Goal: Find contact information: Find contact information

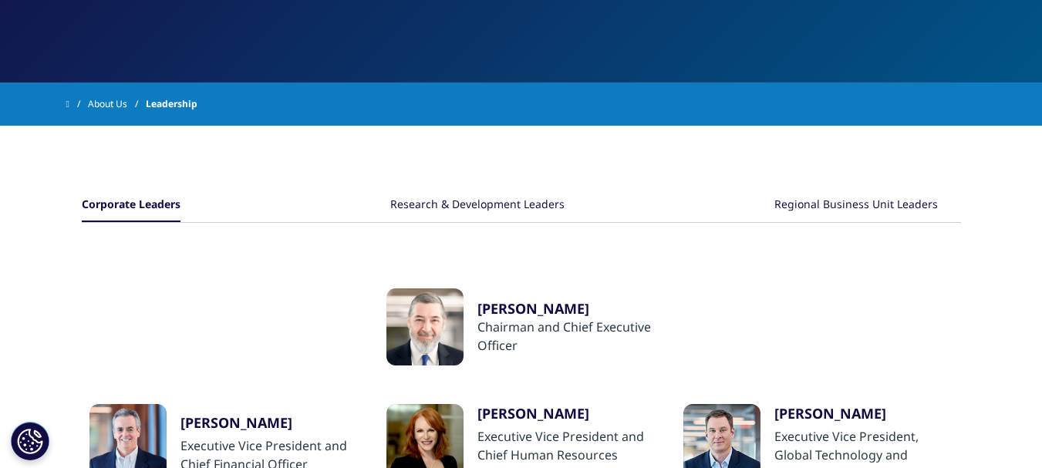
click at [526, 306] on div "Ari Bousbib" at bounding box center [566, 308] width 179 height 19
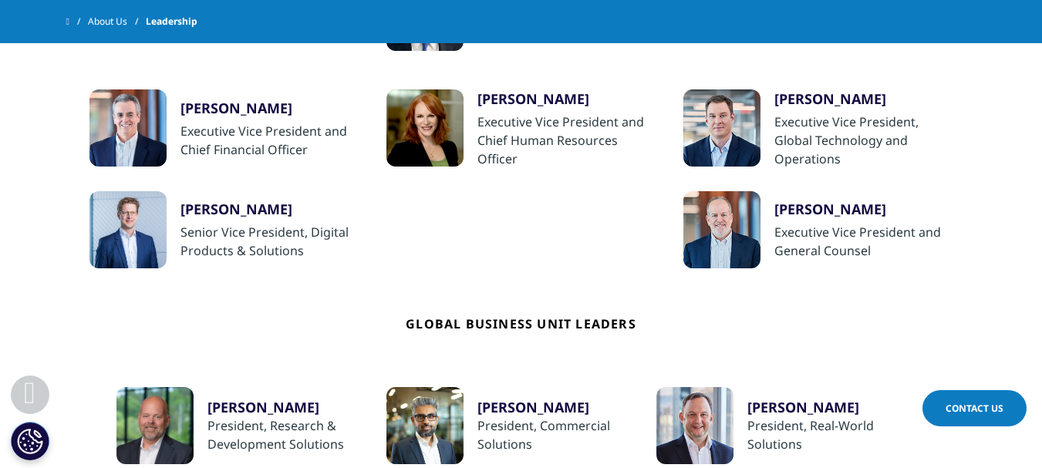
scroll to position [540, 0]
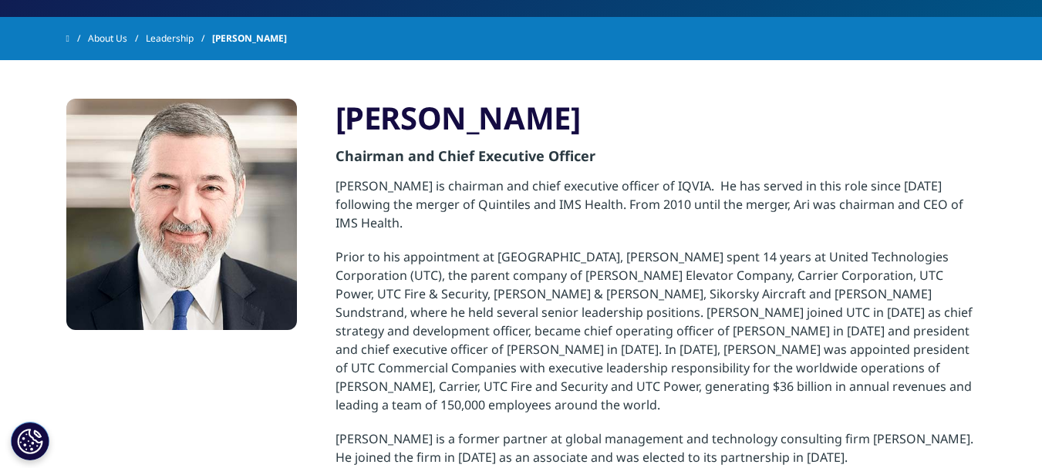
scroll to position [231, 0]
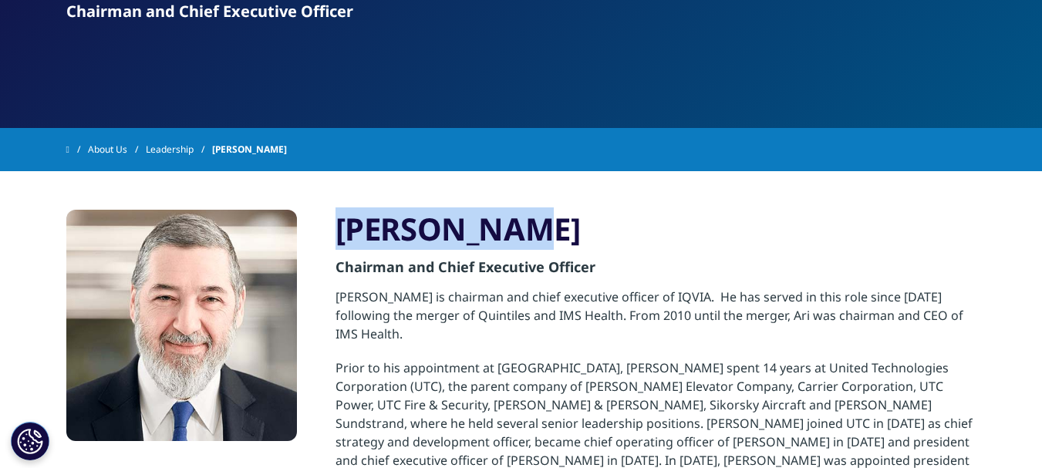
drag, startPoint x: 480, startPoint y: 229, endPoint x: 339, endPoint y: 231, distance: 140.3
click at [339, 231] on h3 "Ari Bousbib" at bounding box center [655, 229] width 641 height 39
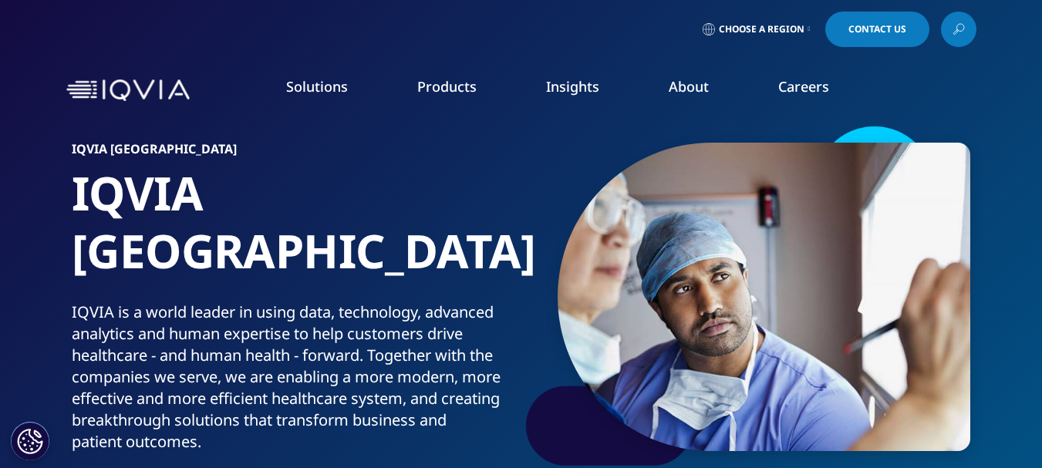
click at [676, 87] on link "About" at bounding box center [689, 86] width 40 height 19
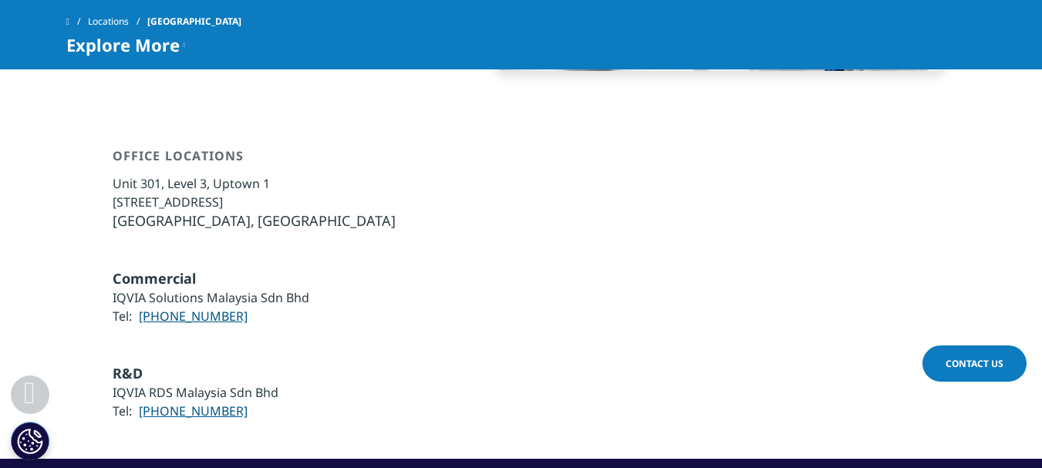
scroll to position [1079, 0]
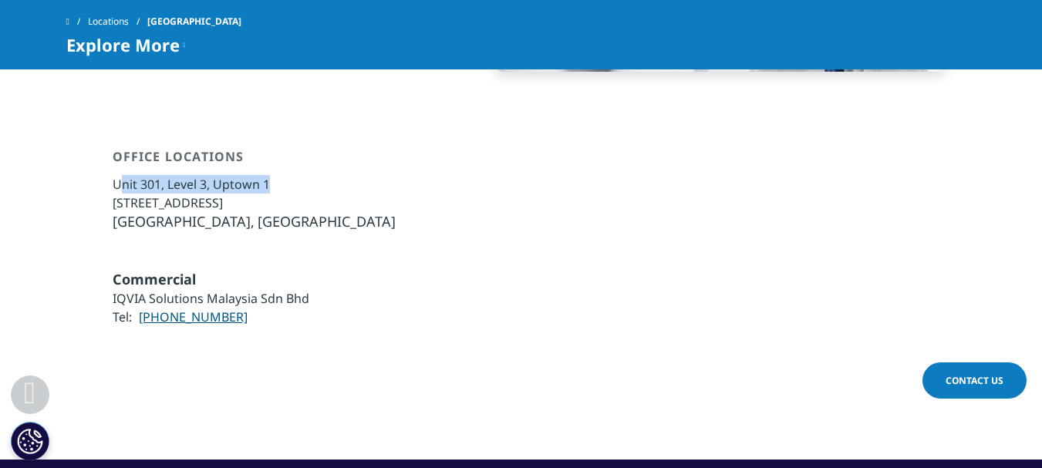
drag, startPoint x: 275, startPoint y: 126, endPoint x: 118, endPoint y: 130, distance: 156.6
click at [118, 175] on li "Unit 301, Level 3, Uptown 1" at bounding box center [254, 184] width 283 height 19
drag, startPoint x: 103, startPoint y: 121, endPoint x: 269, endPoint y: 120, distance: 165.8
click at [269, 149] on div "Office Locations Unit 301, Level 3, Uptown 1 No. 1, Jalan SS21/58, Damansara Up…" at bounding box center [521, 190] width 910 height 83
copy li "Unit 301, Level 3, Uptown 1"
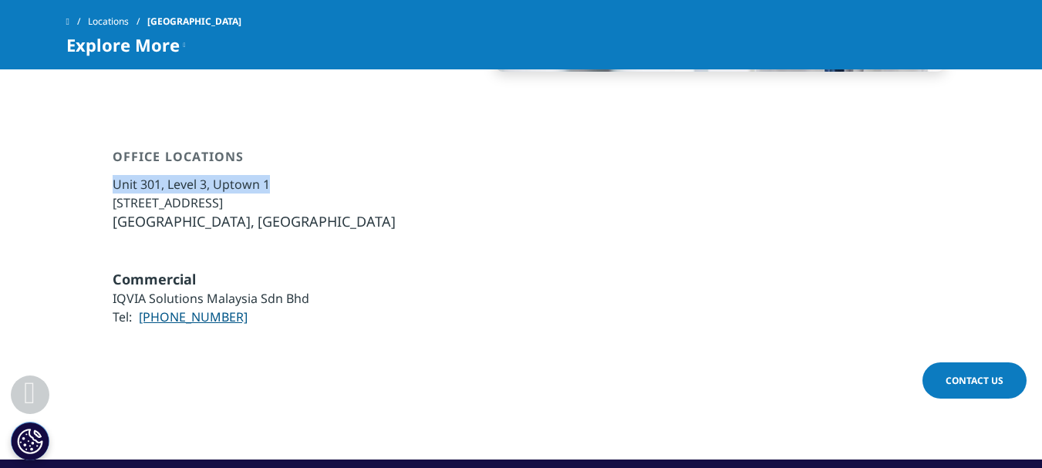
drag, startPoint x: 229, startPoint y: 144, endPoint x: 116, endPoint y: 155, distance: 113.1
click at [113, 194] on li "No. 1, Jalan SS21/58, Damansara Uptown" at bounding box center [254, 203] width 283 height 19
copy li "No. 1, Jalan SS21/58,"
drag, startPoint x: 315, startPoint y: 193, endPoint x: 335, endPoint y: 160, distance: 37.7
click at [322, 190] on div "Office Locations Unit 301, Level 3, Uptown 1 No. 1, Jalan SS21/58, Damansara Up…" at bounding box center [521, 190] width 910 height 160
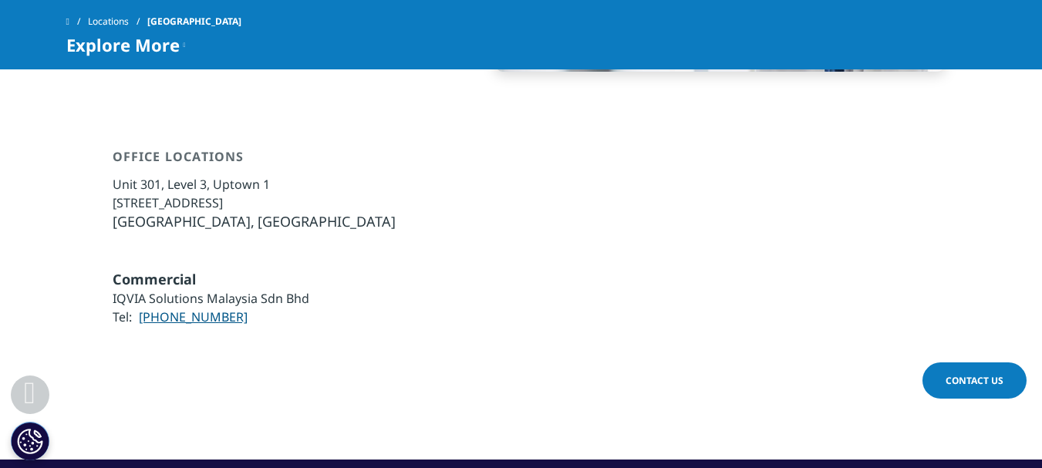
drag, startPoint x: 231, startPoint y: 143, endPoint x: 359, endPoint y: 136, distance: 128.2
click at [359, 149] on div "Office Locations Unit 301, Level 3, Uptown 1 No. 1, Jalan SS21/58, Damansara Up…" at bounding box center [521, 190] width 910 height 83
copy li "Damansara Uptown"
click at [133, 212] on span "47400 Petaling Jaya," at bounding box center [184, 221] width 142 height 19
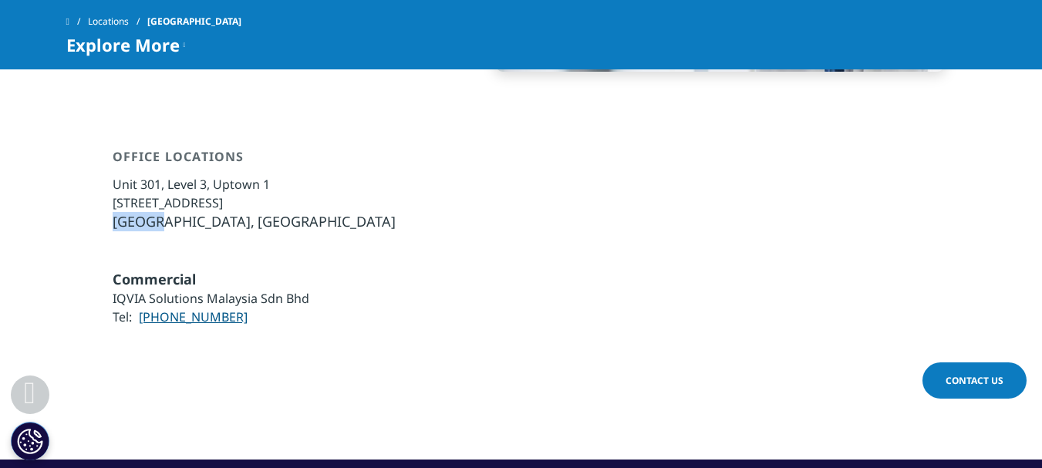
copy span "47400"
click at [289, 212] on span "Selangor" at bounding box center [327, 221] width 138 height 19
copy span "Selangor"
drag, startPoint x: 157, startPoint y: 164, endPoint x: 240, endPoint y: 166, distance: 83.3
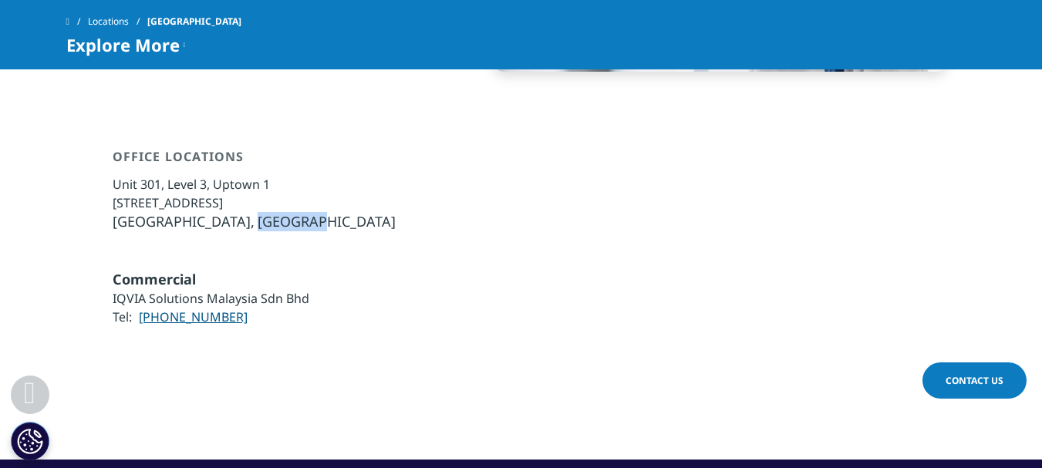
click at [240, 212] on span "47400 Petaling Jaya," at bounding box center [184, 221] width 142 height 19
drag, startPoint x: 231, startPoint y: 256, endPoint x: 139, endPoint y: 265, distance: 92.2
click at [139, 308] on li "Tel: 603-7735 0300" at bounding box center [211, 317] width 197 height 19
copy link "603-7735 0300"
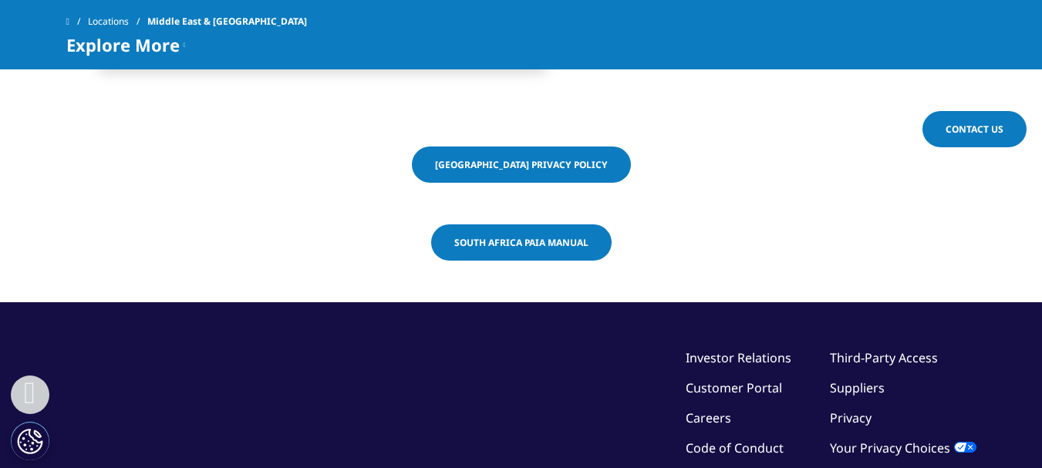
scroll to position [2993, 0]
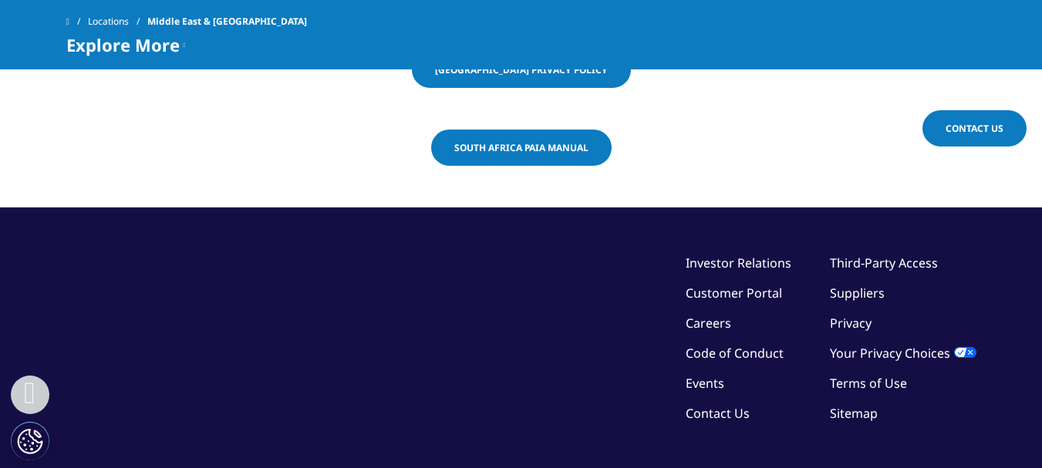
click at [734, 405] on link "Contact Us" at bounding box center [717, 413] width 64 height 17
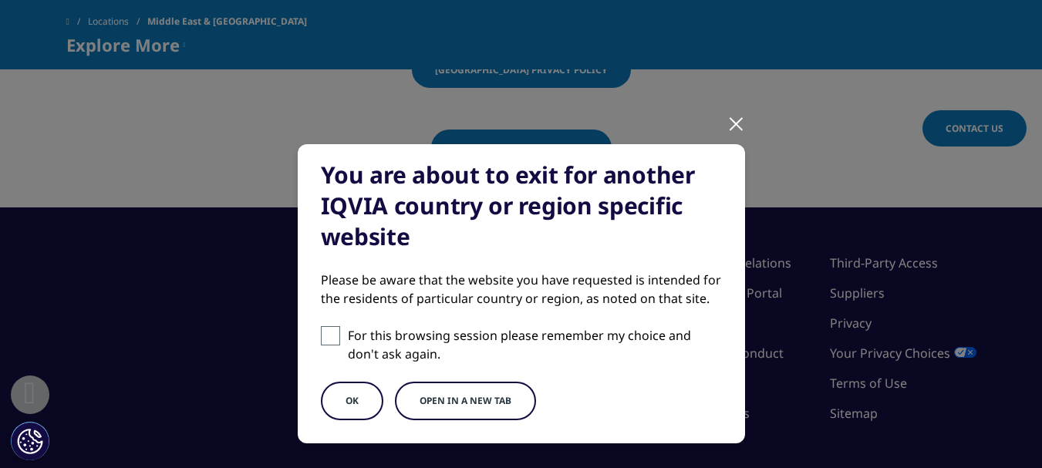
click at [352, 396] on button "OK" at bounding box center [352, 401] width 62 height 39
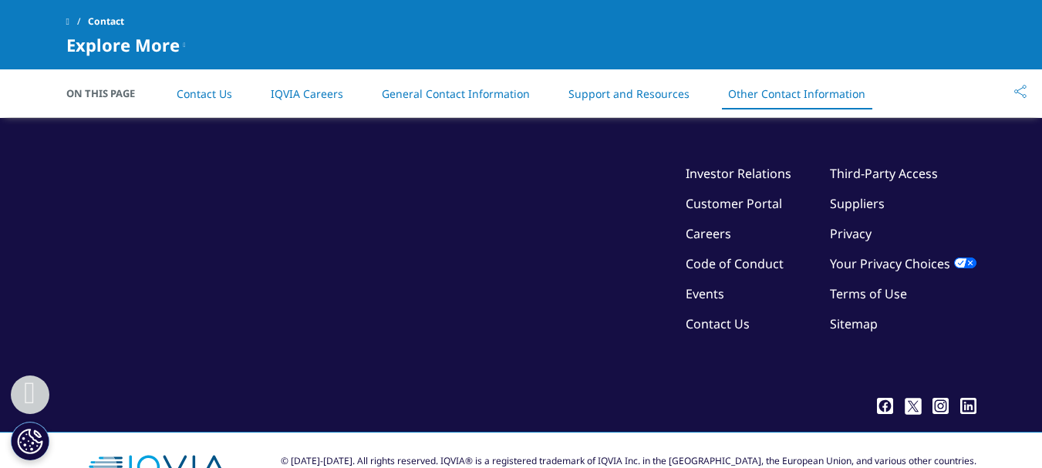
scroll to position [2743, 0]
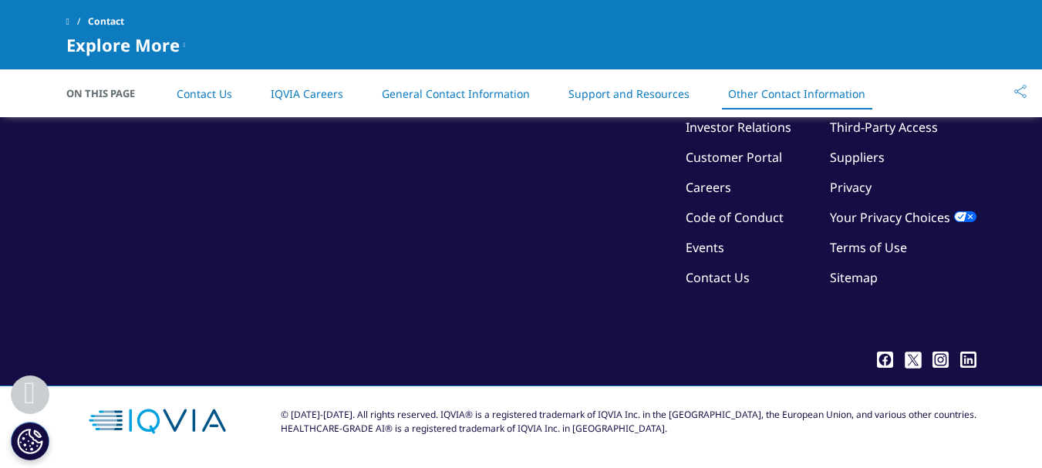
click at [972, 358] on icon ".cls-1{fill:#fff;}" at bounding box center [968, 360] width 16 height 16
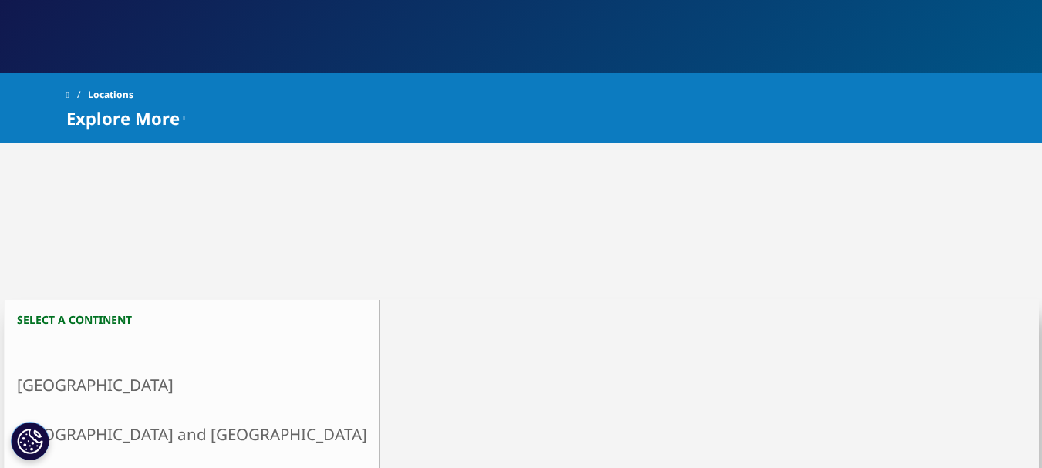
scroll to position [386, 0]
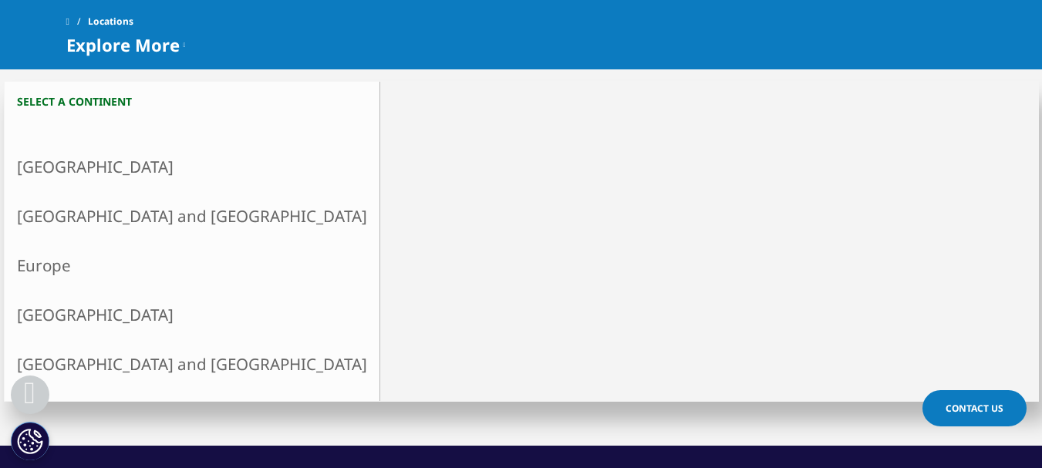
click at [76, 368] on link "[GEOGRAPHIC_DATA] and [GEOGRAPHIC_DATA]" at bounding box center [192, 363] width 375 height 49
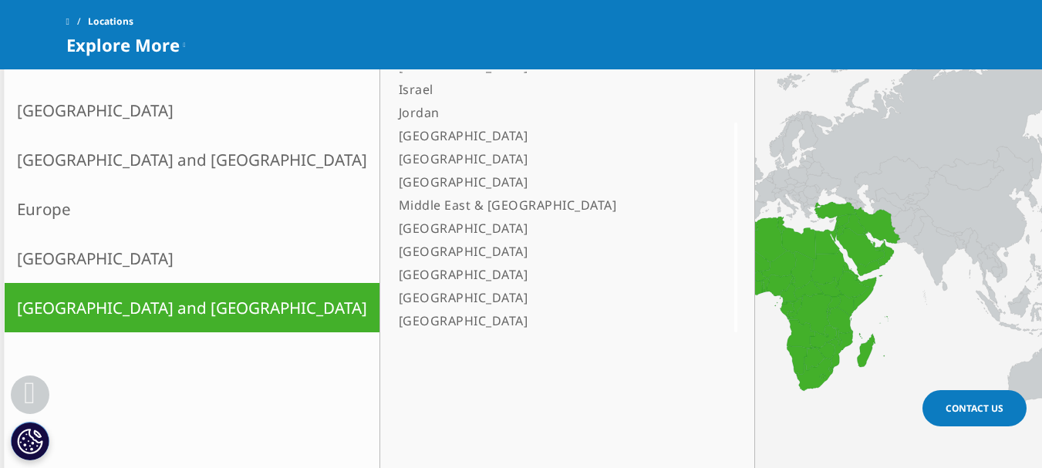
scroll to position [463, 0]
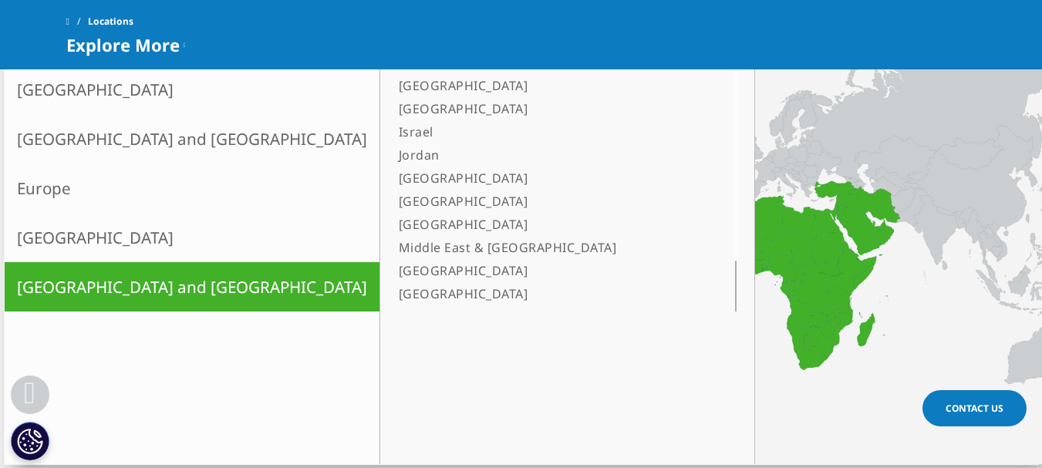
click at [93, 146] on link "Asia and Oceania" at bounding box center [192, 138] width 375 height 49
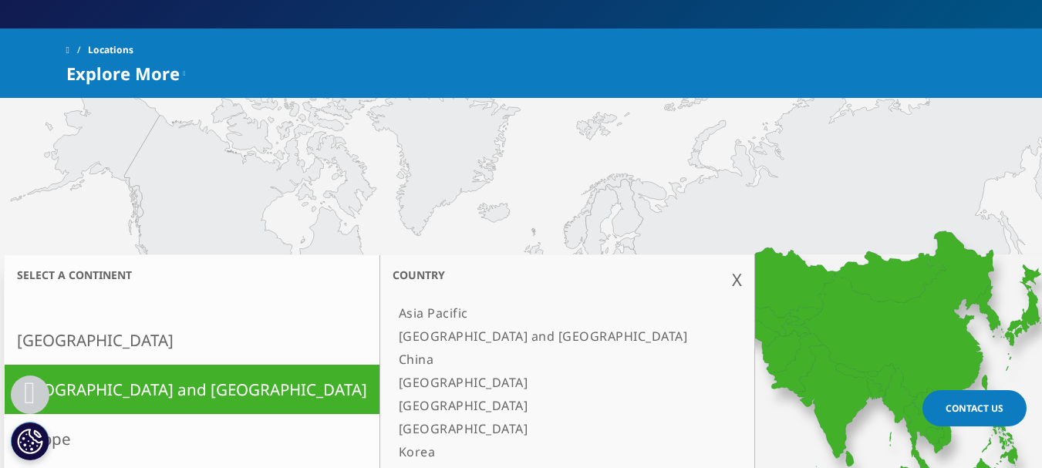
scroll to position [308, 0]
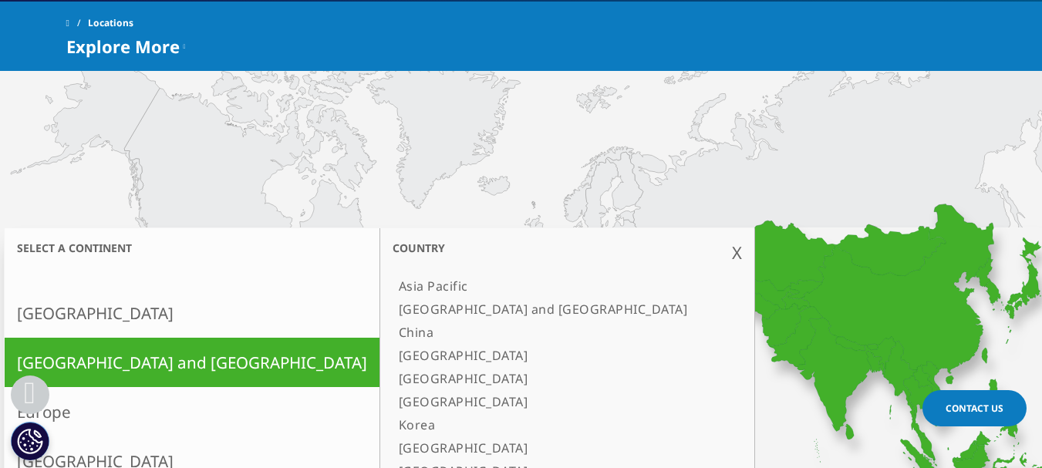
click at [89, 302] on link "North America" at bounding box center [192, 312] width 375 height 49
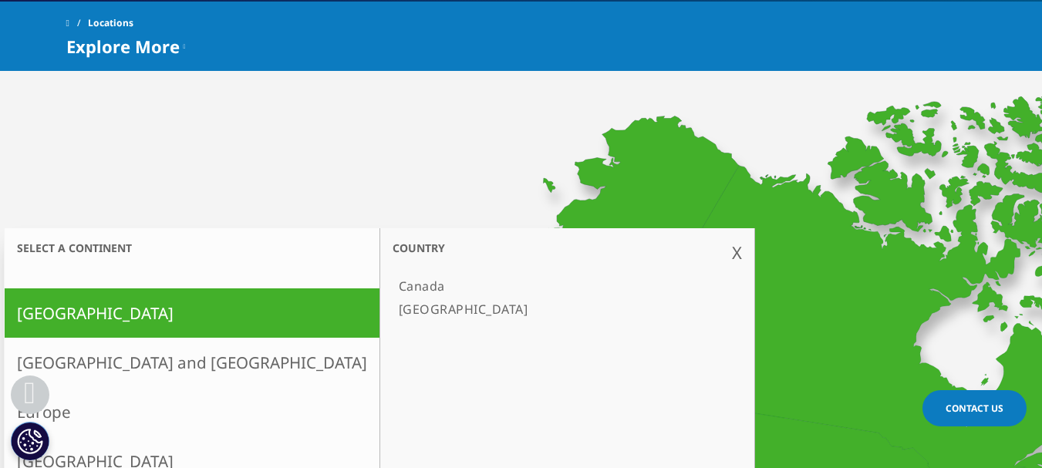
drag, startPoint x: 70, startPoint y: 354, endPoint x: 96, endPoint y: 355, distance: 26.2
click at [70, 355] on link "Asia and Oceania" at bounding box center [192, 362] width 375 height 49
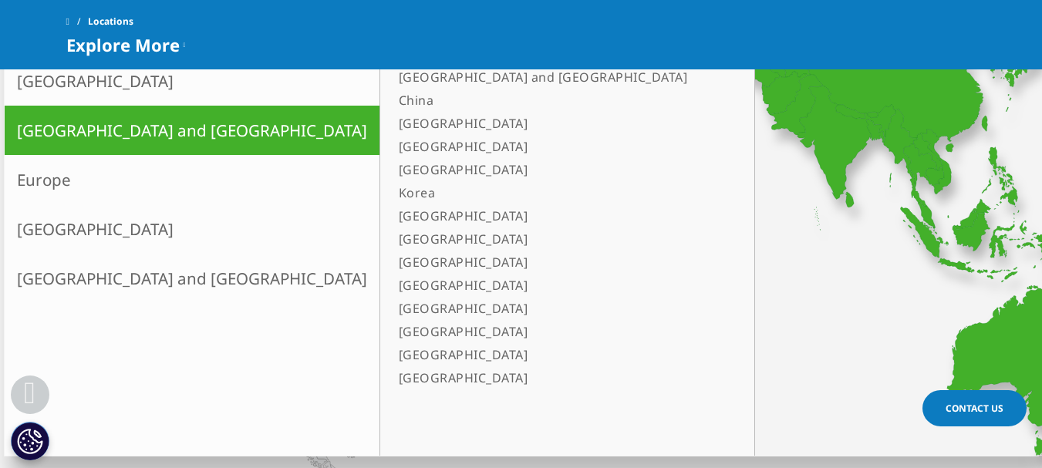
scroll to position [540, 0]
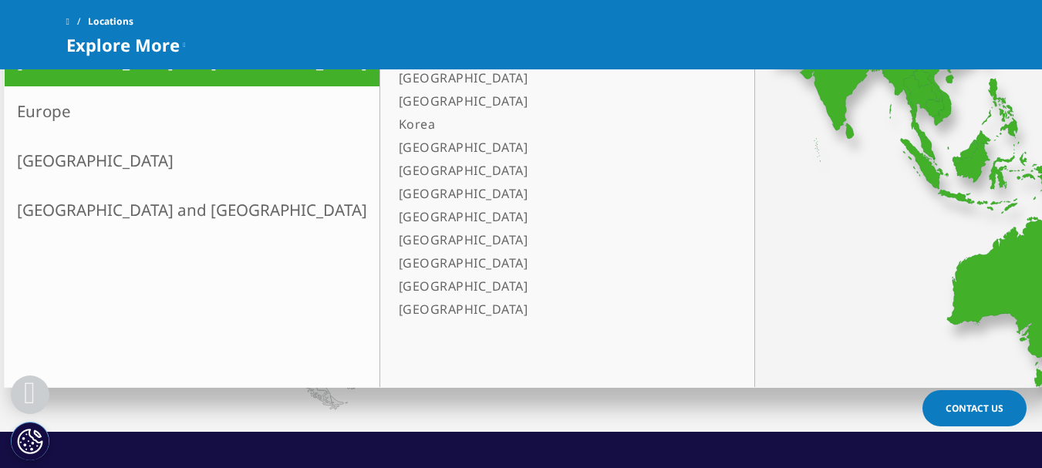
click at [113, 204] on link "[GEOGRAPHIC_DATA] and [GEOGRAPHIC_DATA]" at bounding box center [192, 209] width 375 height 49
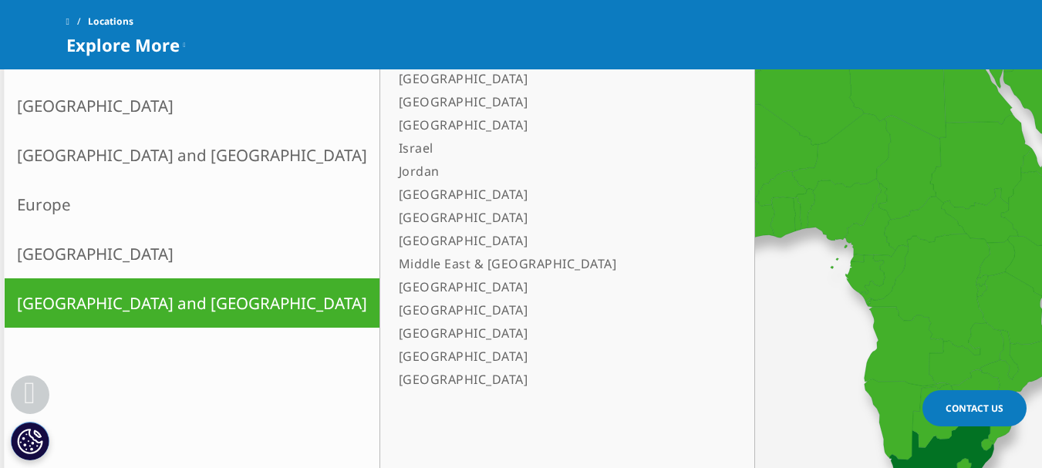
scroll to position [463, 0]
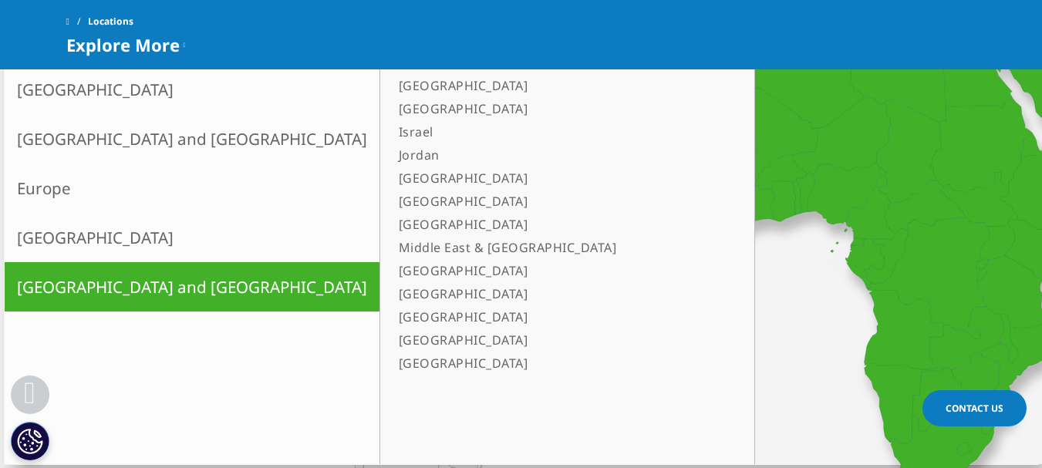
click at [110, 231] on link "Latin America" at bounding box center [192, 237] width 375 height 49
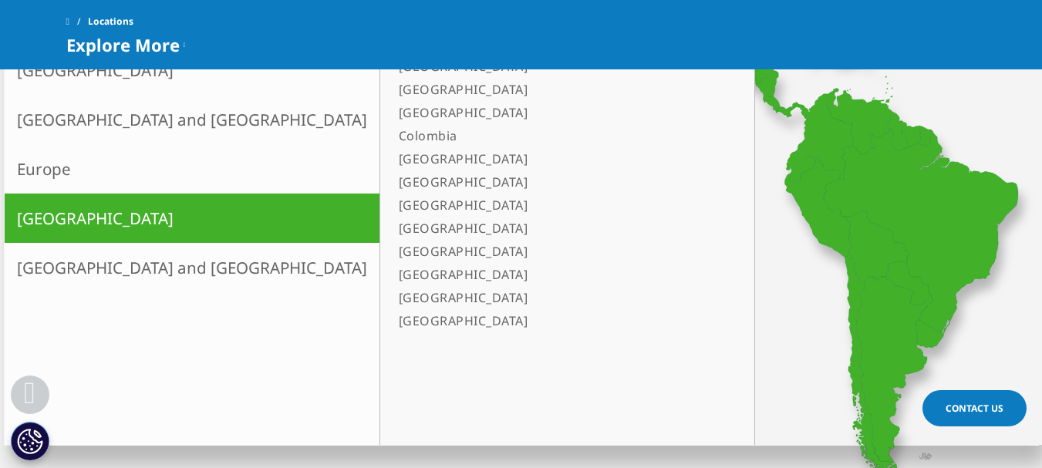
scroll to position [617, 0]
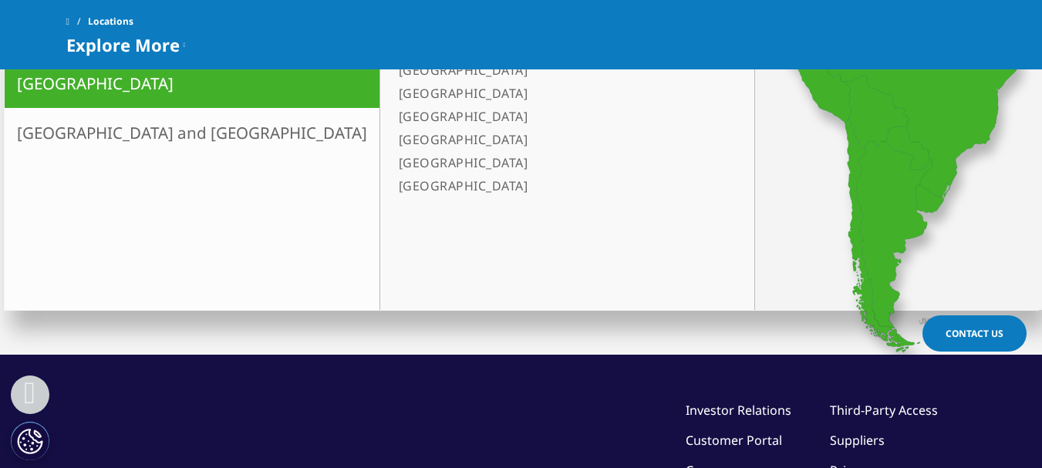
click at [67, 143] on link "[GEOGRAPHIC_DATA] and [GEOGRAPHIC_DATA]" at bounding box center [192, 132] width 375 height 49
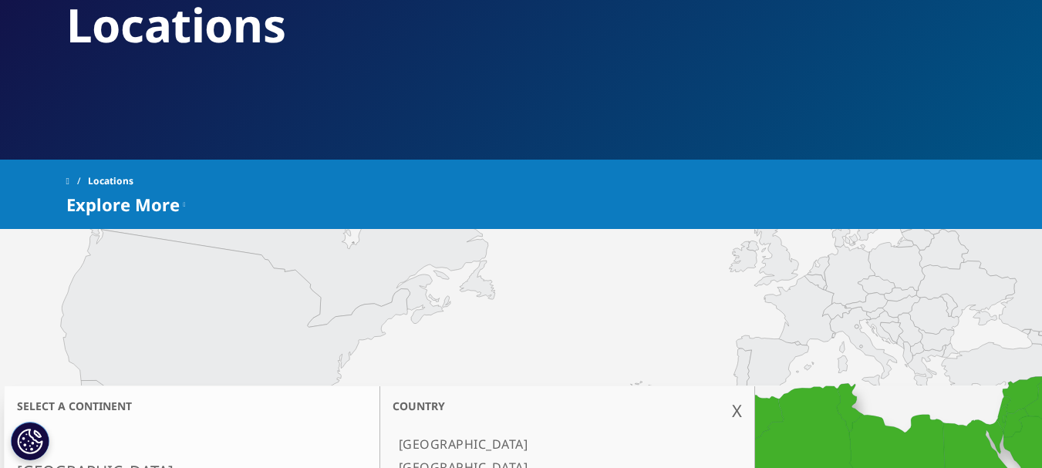
scroll to position [231, 0]
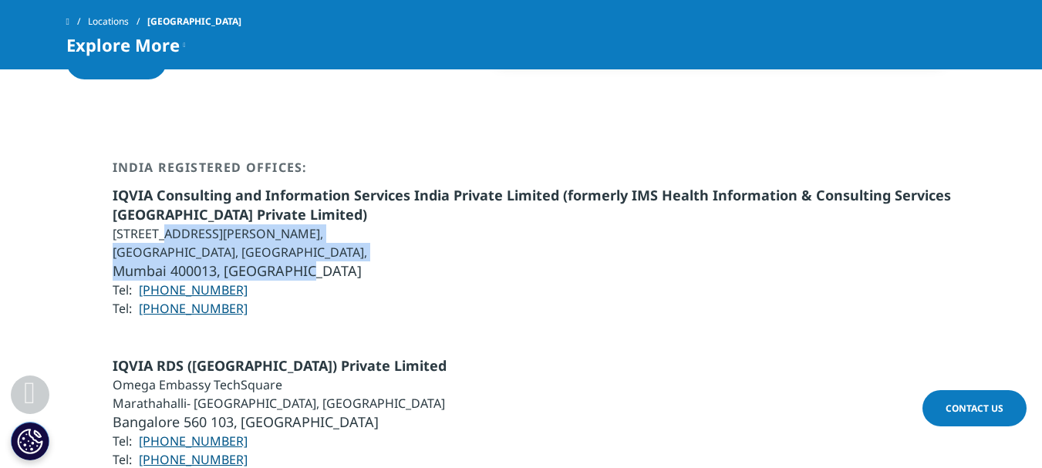
drag, startPoint x: 280, startPoint y: 197, endPoint x: 160, endPoint y: 168, distance: 123.6
click at [160, 186] on ul "IQVIA Consulting and Information Services India Private Limited (formerly IMS H…" at bounding box center [545, 252] width 864 height 132
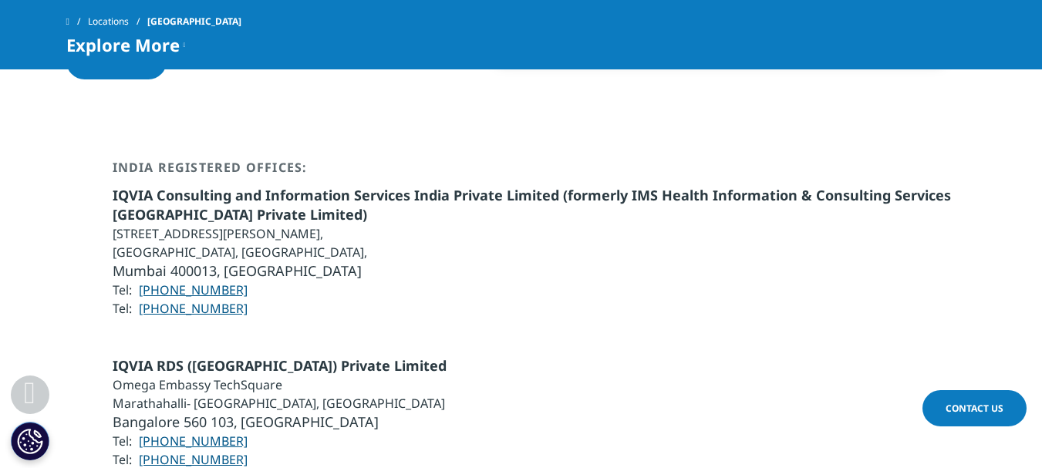
click at [271, 299] on li "Tel: [PHONE_NUMBER]" at bounding box center [545, 308] width 864 height 19
drag, startPoint x: 201, startPoint y: 217, endPoint x: 144, endPoint y: 221, distance: 57.2
click at [144, 281] on li "Tel: [PHONE_NUMBER]" at bounding box center [545, 290] width 864 height 19
copy link "91 22 7109 7200"
drag, startPoint x: 775, startPoint y: 319, endPoint x: 762, endPoint y: 329, distance: 16.5
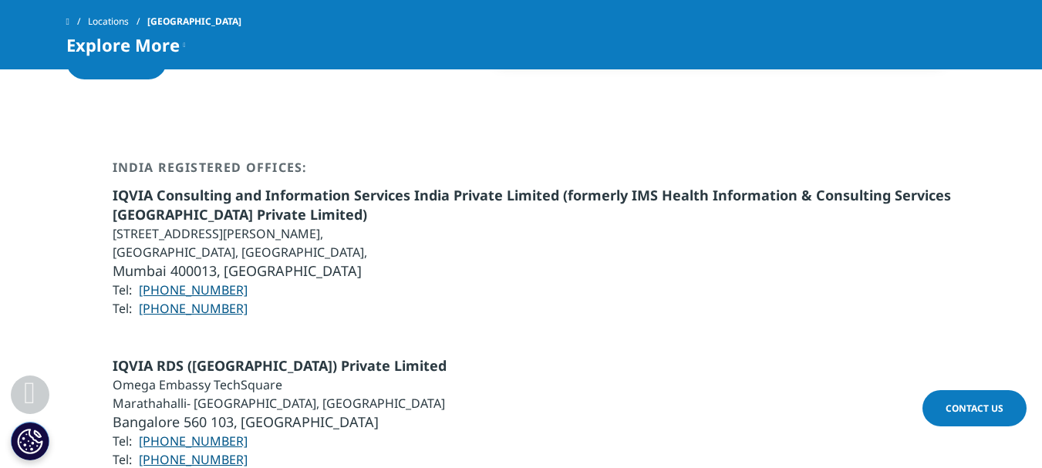
click at [775, 356] on div "IQVIA RDS ([GEOGRAPHIC_DATA]) Private Limited Omega Embassy TechSquare [GEOGRAP…" at bounding box center [521, 412] width 910 height 113
